Goal: Find specific page/section: Find specific page/section

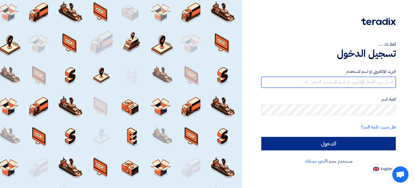
type input "[EMAIL_ADDRESS][DOMAIN_NAME]"
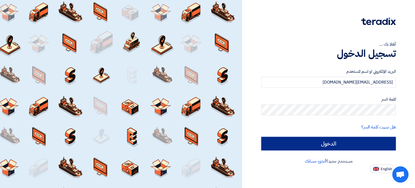
click at [303, 142] on input "الدخول" at bounding box center [328, 143] width 134 height 13
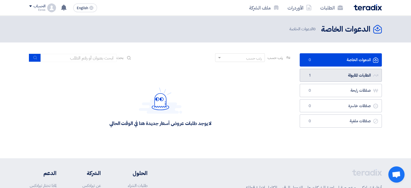
click at [316, 78] on link "الطلبات المقبولة الطلبات المقبولة 1" at bounding box center [340, 75] width 82 height 13
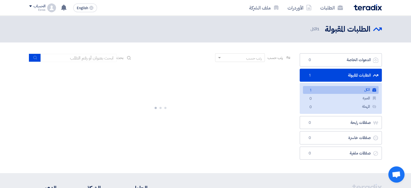
click at [328, 92] on link "الكل الكل 1" at bounding box center [341, 90] width 76 height 8
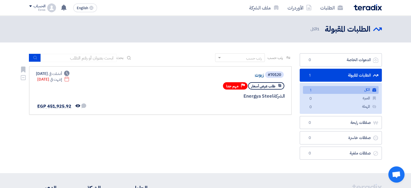
click at [257, 75] on link "زيوت" at bounding box center [210, 74] width 108 height 5
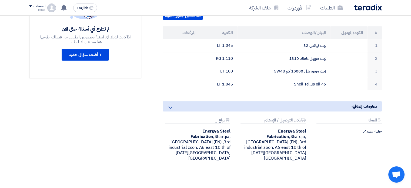
scroll to position [157, 0]
click at [172, 105] on icon at bounding box center [170, 107] width 6 height 6
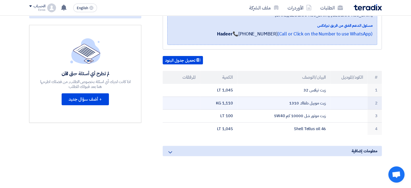
scroll to position [111, 0]
